Goal: Browse casually

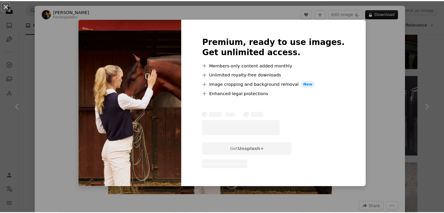
scroll to position [134, 0]
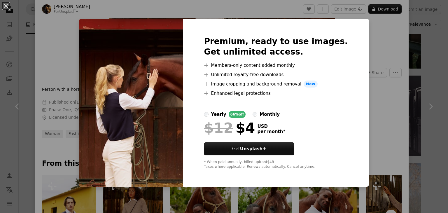
click at [375, 45] on div "An X shape Premium, ready to use images. Get unlimited access. A plus sign Memb…" at bounding box center [224, 106] width 448 height 213
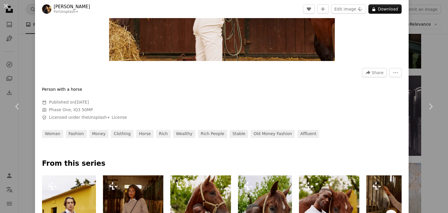
click at [422, 44] on div "An X shape Chevron left Chevron right [PERSON_NAME] For Unsplash+ A heart A plu…" at bounding box center [224, 106] width 448 height 213
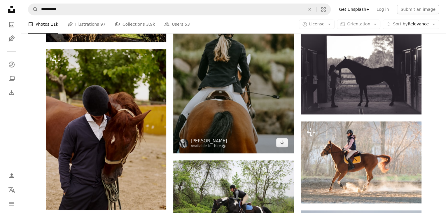
scroll to position [636, 0]
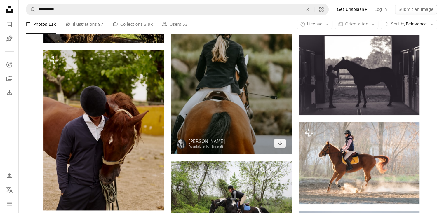
click at [221, 130] on img at bounding box center [231, 63] width 120 height 181
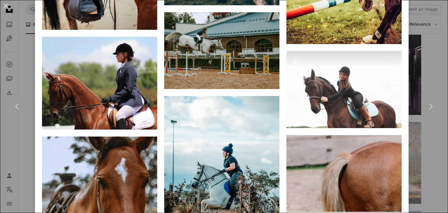
scroll to position [2119, 0]
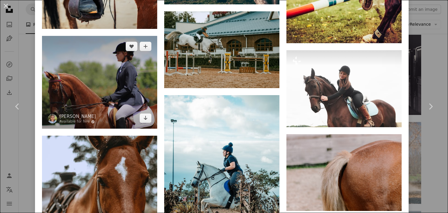
click at [107, 68] on img at bounding box center [99, 82] width 115 height 93
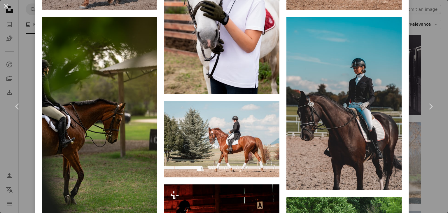
scroll to position [605, 0]
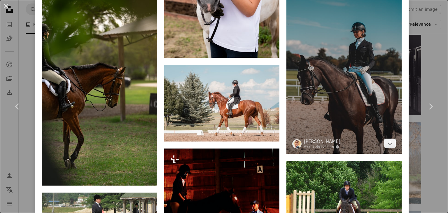
click at [345, 78] on img at bounding box center [343, 67] width 115 height 173
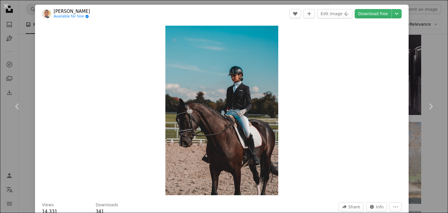
scroll to position [33, 0]
